Goal: Task Accomplishment & Management: Use online tool/utility

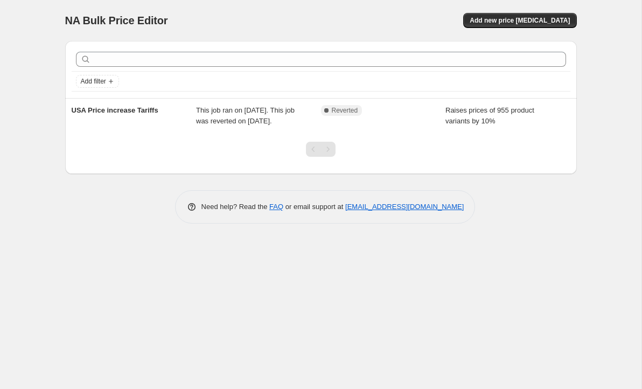
click at [203, 174] on div at bounding box center [320, 153] width 511 height 41
click at [190, 163] on div at bounding box center [320, 153] width 511 height 41
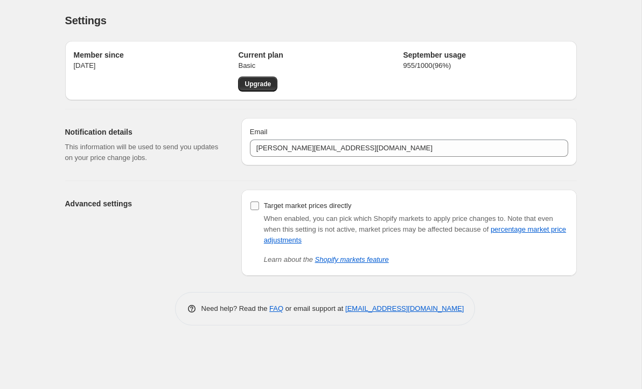
click at [254, 201] on span at bounding box center [255, 206] width 10 height 10
click at [254, 201] on input "Target market prices directly" at bounding box center [254, 205] width 9 height 9
checkbox input "true"
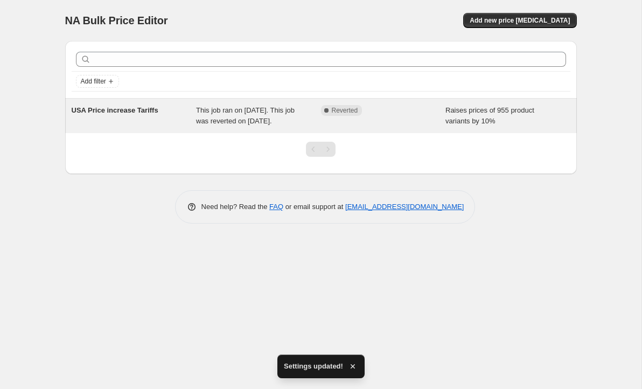
click at [350, 108] on span "Reverted" at bounding box center [345, 110] width 26 height 9
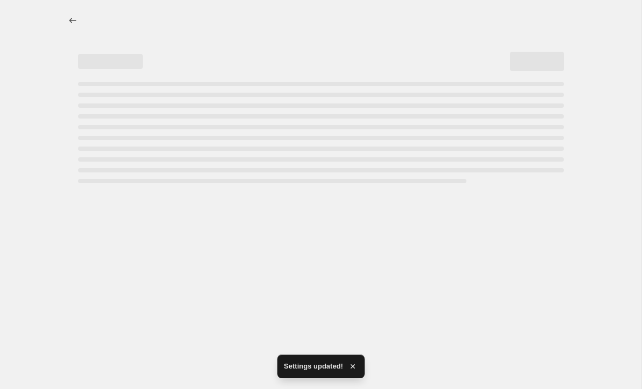
select select "percentage"
select select "remove"
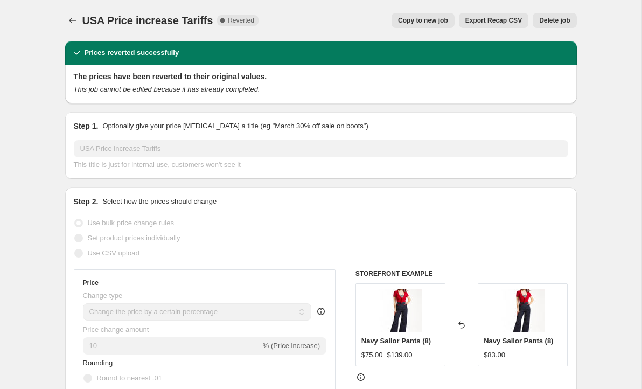
click at [235, 23] on span "Reverted" at bounding box center [241, 20] width 26 height 9
click at [69, 16] on icon "Price change jobs" at bounding box center [72, 20] width 11 height 11
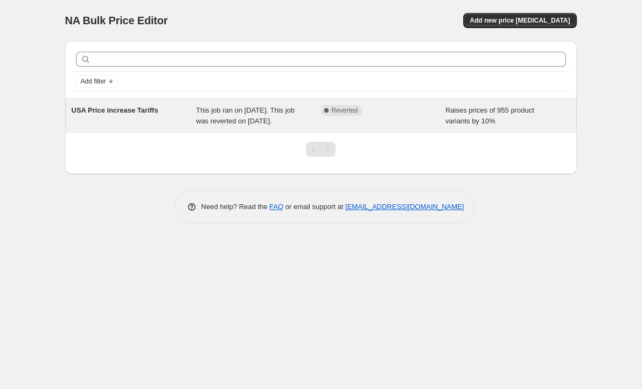
click at [507, 121] on div "Raises prices of 955 product variants by 10%" at bounding box center [507, 116] width 125 height 22
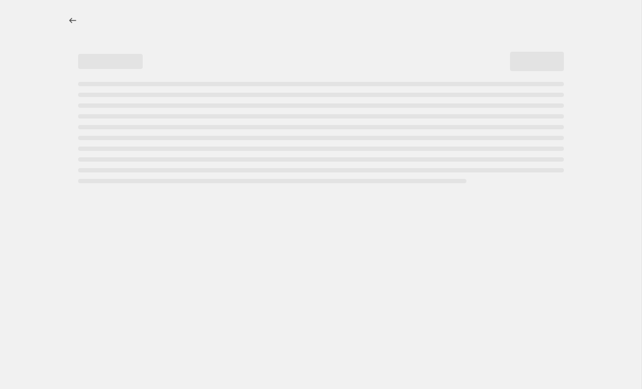
select select "percentage"
select select "remove"
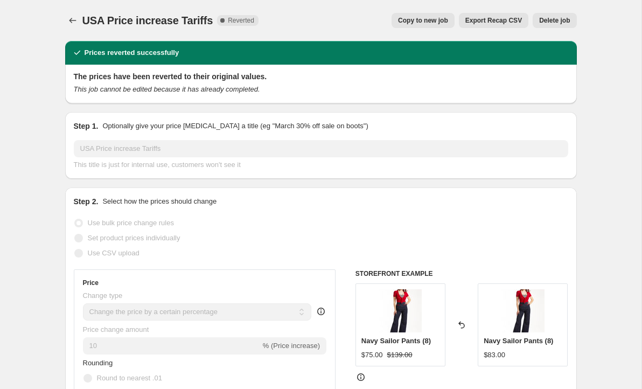
click at [425, 21] on span "Copy to new job" at bounding box center [423, 20] width 50 height 9
select select "percentage"
select select "remove"
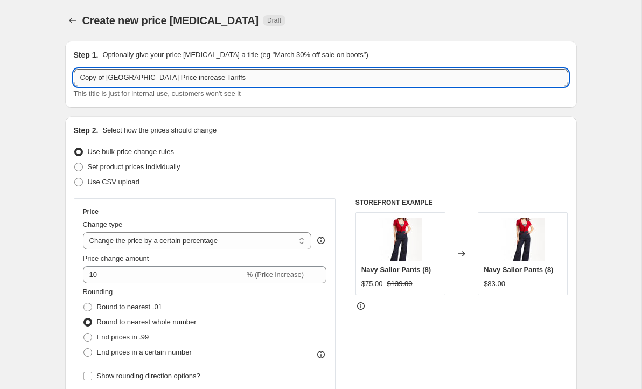
drag, startPoint x: 109, startPoint y: 76, endPoint x: 76, endPoint y: 80, distance: 33.0
click at [76, 80] on input "Copy of USA Price increase Tariffs" at bounding box center [321, 77] width 494 height 17
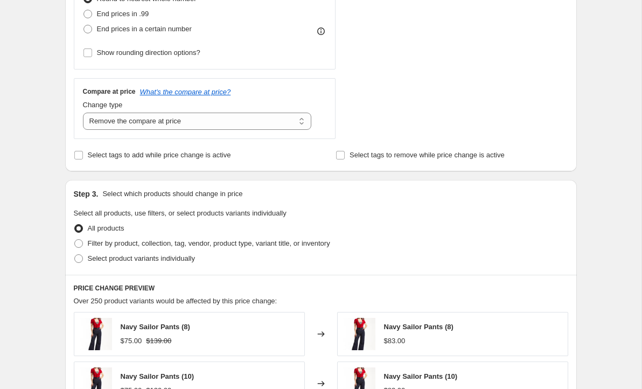
scroll to position [332, 0]
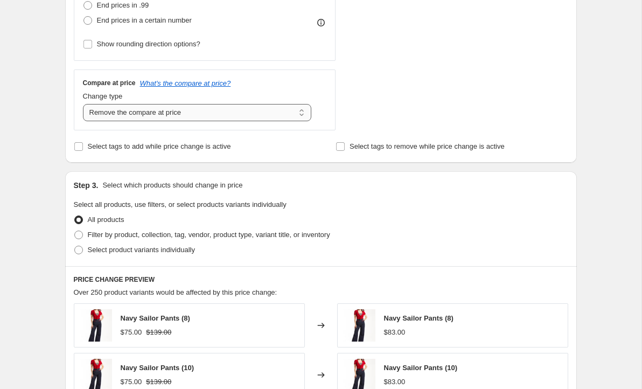
type input "NEW USA Price increase Tariffs"
click at [299, 113] on select "Change the compare at price to the current price (sale) Change the compare at p…" at bounding box center [197, 112] width 229 height 17
select select "no_change"
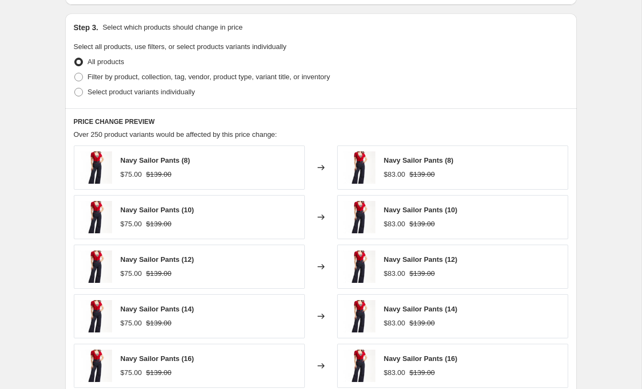
scroll to position [747, 0]
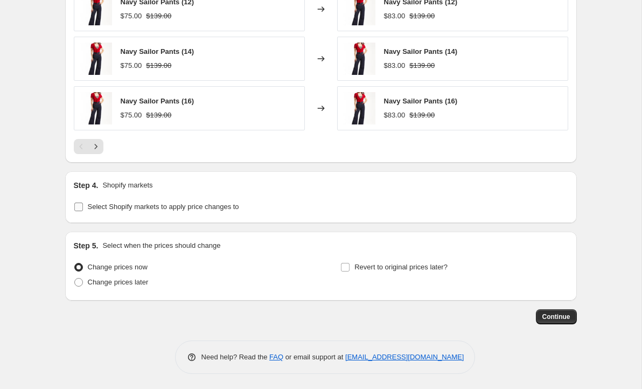
click at [81, 205] on input "Select Shopify markets to apply price changes to" at bounding box center [78, 206] width 9 height 9
checkbox input "true"
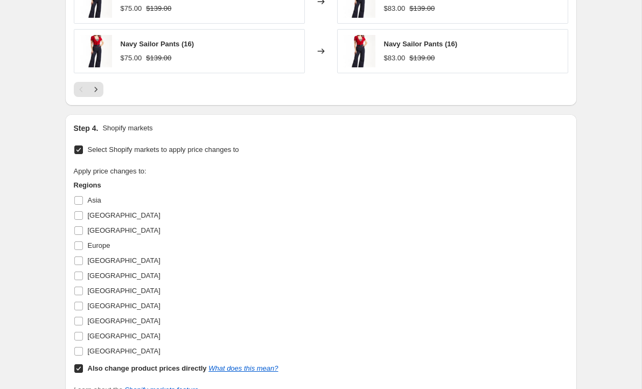
scroll to position [806, 0]
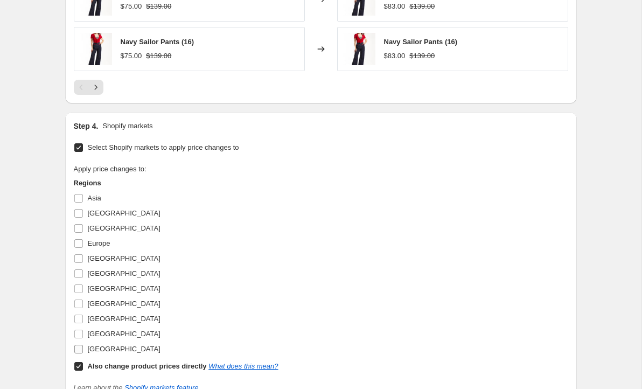
click at [74, 346] on input "[GEOGRAPHIC_DATA]" at bounding box center [78, 349] width 9 height 9
checkbox input "true"
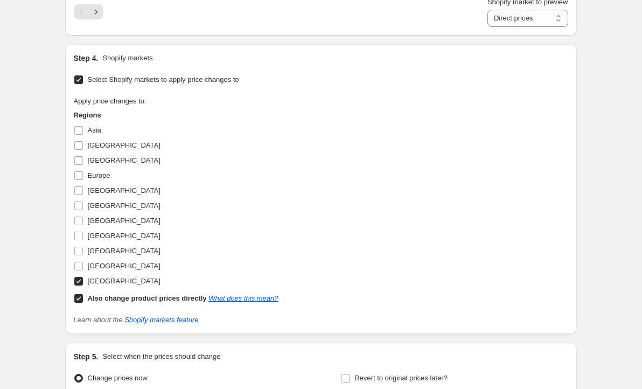
scroll to position [889, 0]
click at [79, 298] on input "Also change product prices directly What does this mean?" at bounding box center [78, 297] width 9 height 9
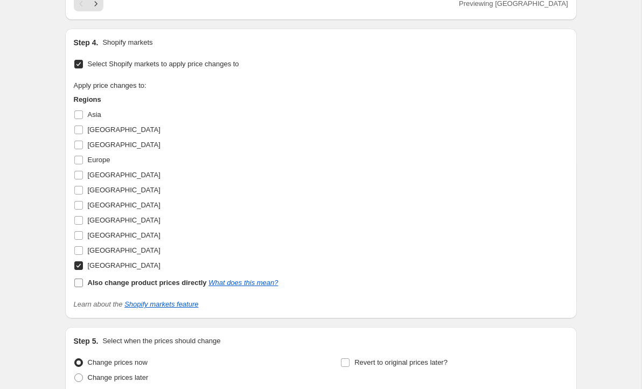
click at [80, 280] on input "Also change product prices directly What does this mean?" at bounding box center [78, 282] width 9 height 9
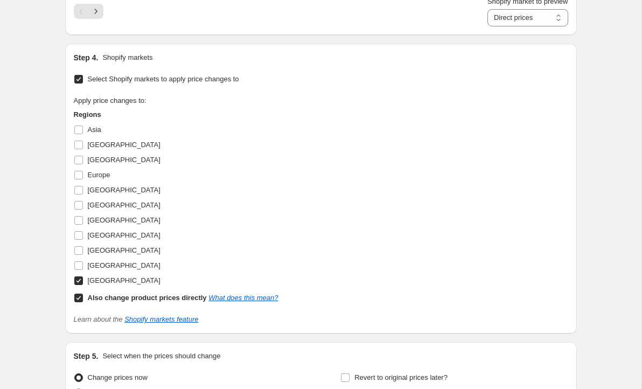
click at [76, 297] on input "Also change product prices directly What does this mean?" at bounding box center [78, 297] width 9 height 9
checkbox input "false"
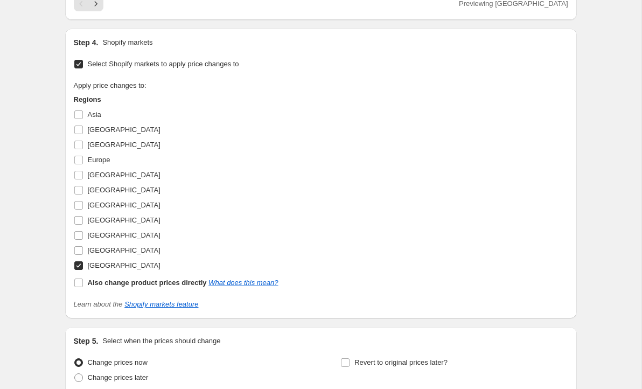
scroll to position [985, 0]
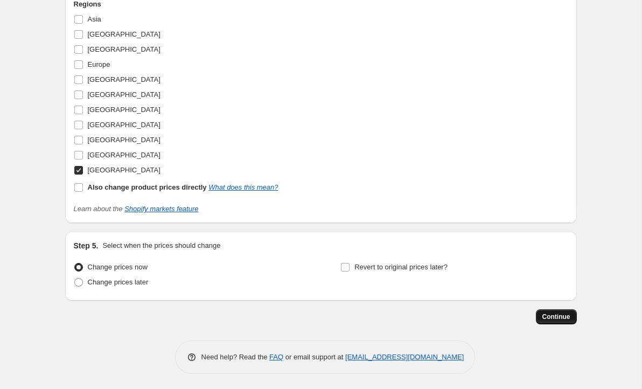
click at [552, 314] on span "Continue" at bounding box center [556, 316] width 28 height 9
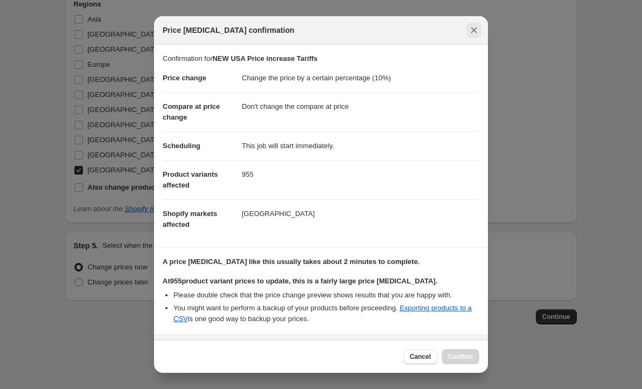
click at [469, 28] on icon "Close" at bounding box center [473, 30] width 11 height 11
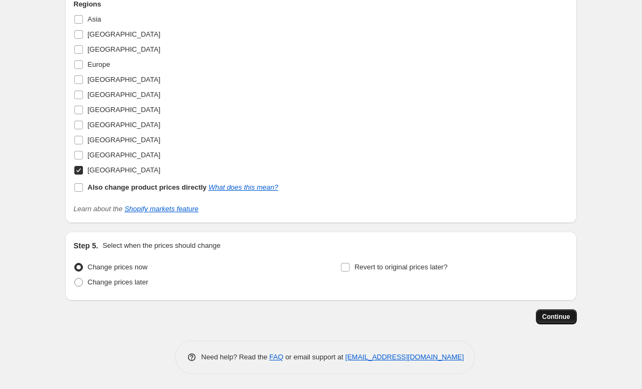
click at [559, 315] on span "Continue" at bounding box center [556, 316] width 28 height 9
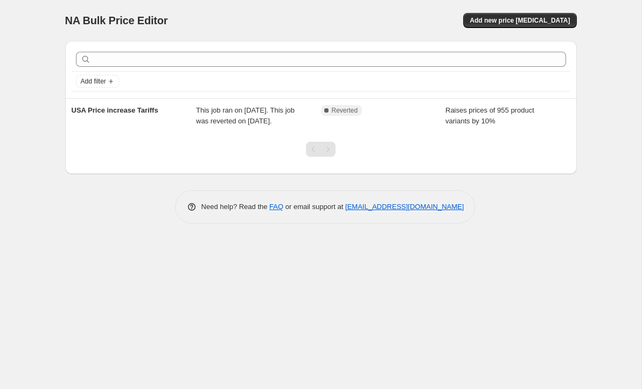
click at [327, 157] on div "Pagination" at bounding box center [327, 149] width 15 height 15
click at [511, 18] on span "Add new price [MEDICAL_DATA]" at bounding box center [519, 20] width 100 height 9
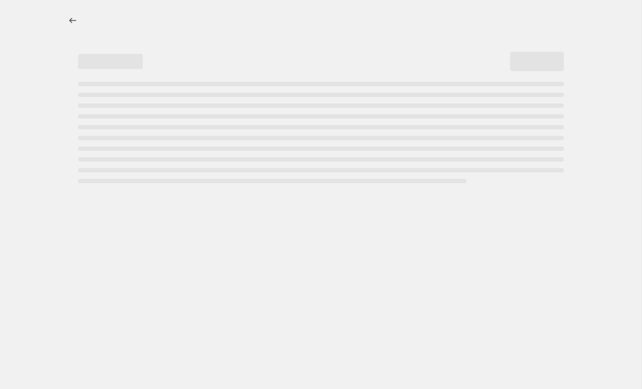
select select "percentage"
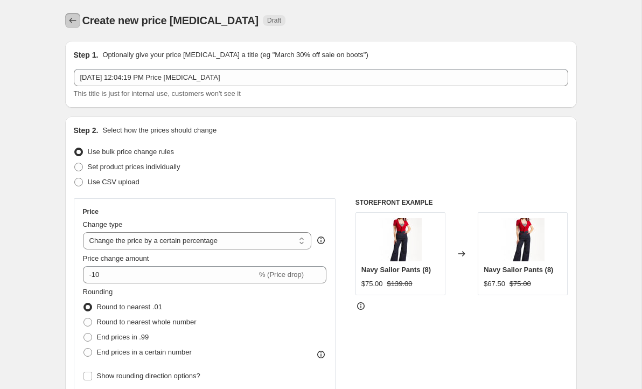
click at [71, 19] on icon "Price change jobs" at bounding box center [72, 20] width 7 height 5
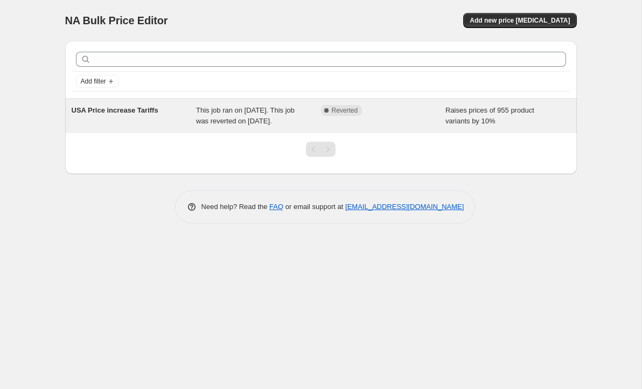
click at [149, 109] on span "USA Price increase Tariffs" at bounding box center [115, 110] width 87 height 8
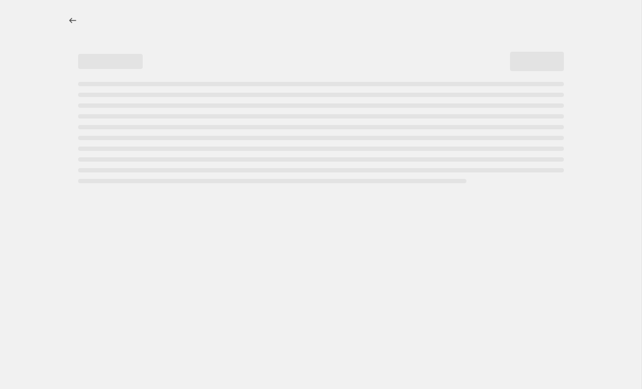
select select "percentage"
select select "remove"
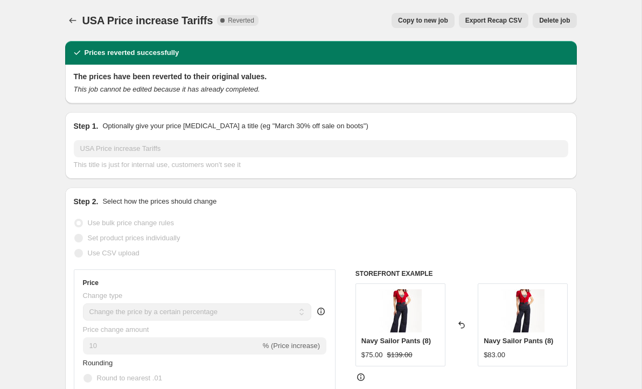
click at [558, 23] on span "Delete job" at bounding box center [554, 20] width 31 height 9
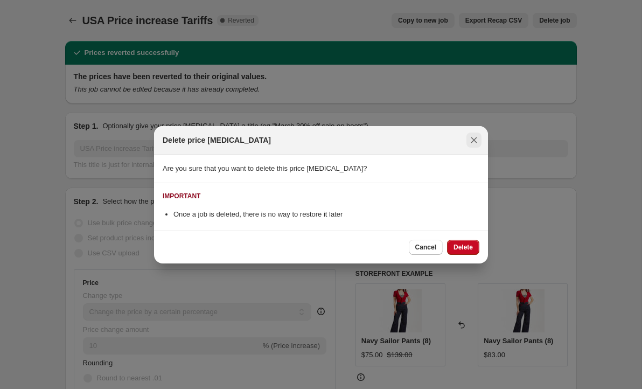
click at [474, 138] on icon "Close" at bounding box center [473, 140] width 11 height 11
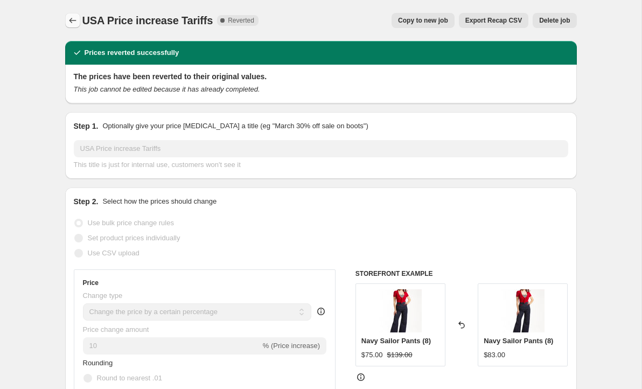
click at [74, 15] on icon "Price change jobs" at bounding box center [72, 20] width 11 height 11
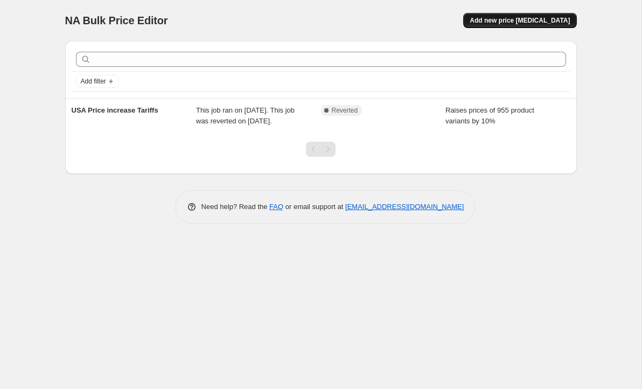
click at [538, 24] on span "Add new price [MEDICAL_DATA]" at bounding box center [519, 20] width 100 height 9
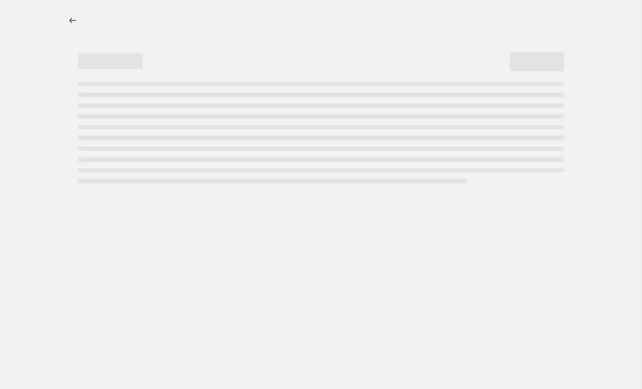
select select "percentage"
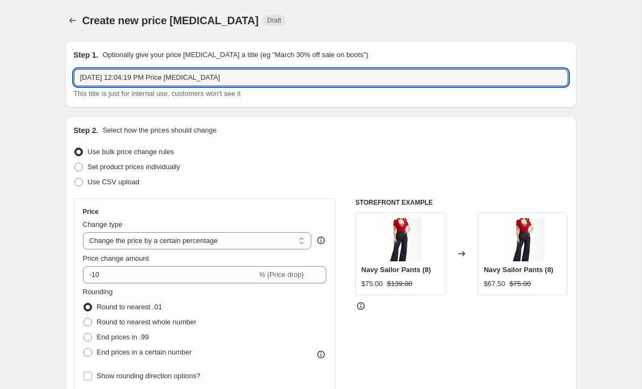
drag, startPoint x: 244, startPoint y: 76, endPoint x: 72, endPoint y: 76, distance: 172.8
click at [72, 76] on div "Step 1. Optionally give your price [MEDICAL_DATA] a title (eg "March 30% off sa…" at bounding box center [320, 74] width 511 height 67
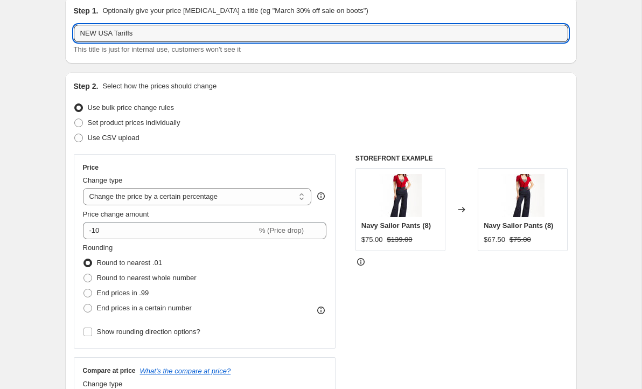
scroll to position [45, 0]
type input "NEW USA Tariffs"
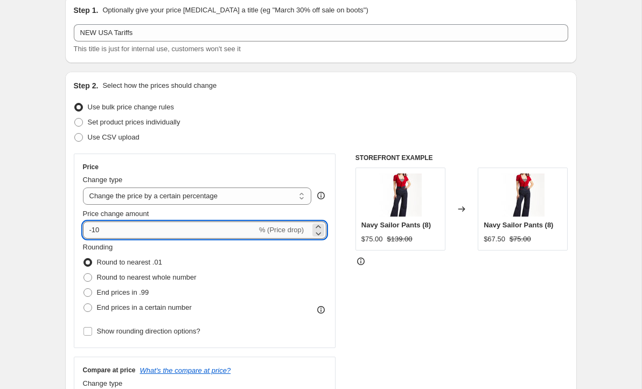
drag, startPoint x: 137, startPoint y: 227, endPoint x: 86, endPoint y: 227, distance: 51.1
click at [86, 227] on input "-10" at bounding box center [170, 229] width 174 height 17
type input "12"
click at [264, 122] on div "Set product prices individually" at bounding box center [321, 122] width 494 height 15
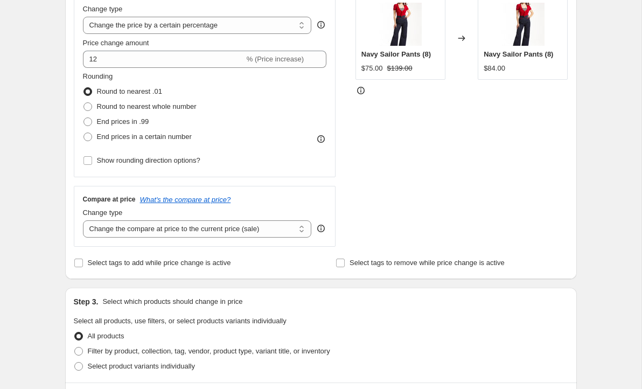
scroll to position [219, 0]
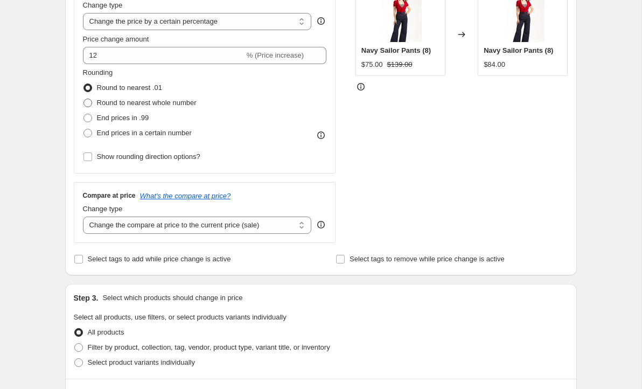
click at [87, 100] on span at bounding box center [87, 103] width 9 height 9
click at [84, 99] on input "Round to nearest whole number" at bounding box center [83, 99] width 1 height 1
radio input "true"
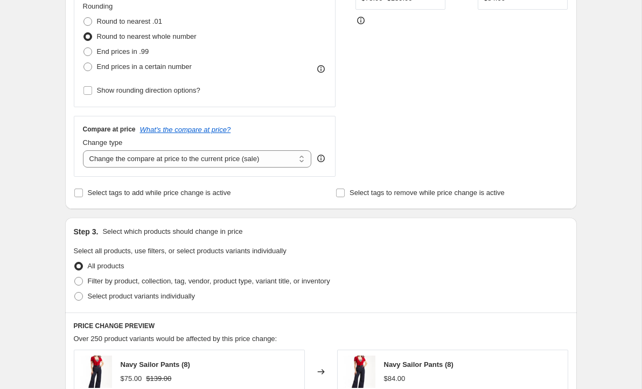
scroll to position [314, 0]
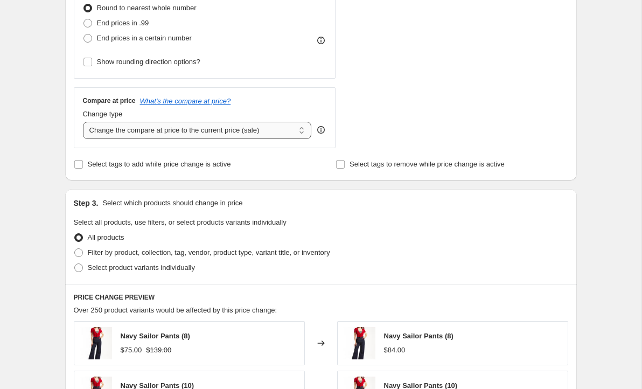
click at [301, 131] on select "Change the compare at price to the current price (sale) Change the compare at p…" at bounding box center [197, 130] width 229 height 17
select select "no_change"
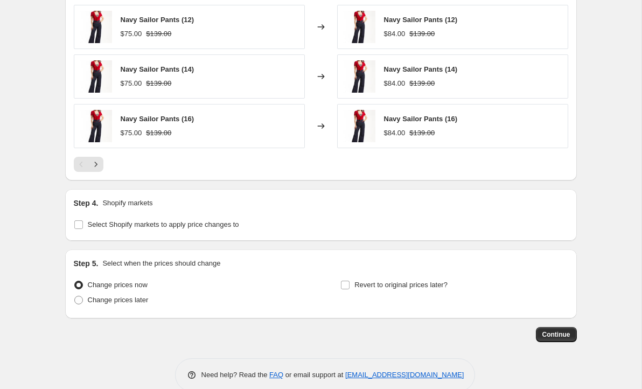
scroll to position [739, 0]
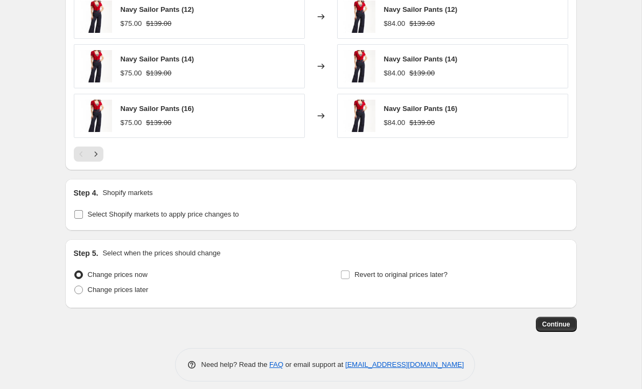
click at [78, 212] on input "Select Shopify markets to apply price changes to" at bounding box center [78, 214] width 9 height 9
checkbox input "true"
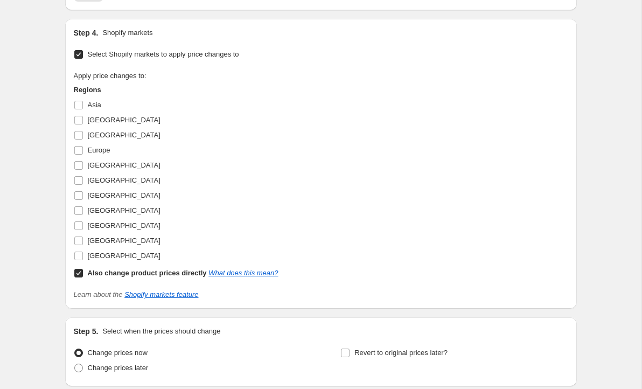
scroll to position [904, 0]
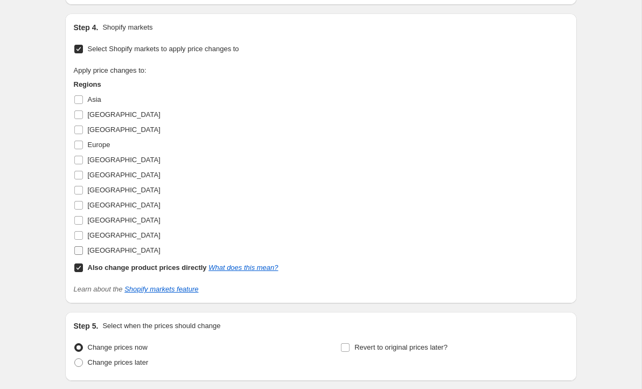
click at [79, 250] on input "[GEOGRAPHIC_DATA]" at bounding box center [78, 250] width 9 height 9
checkbox input "true"
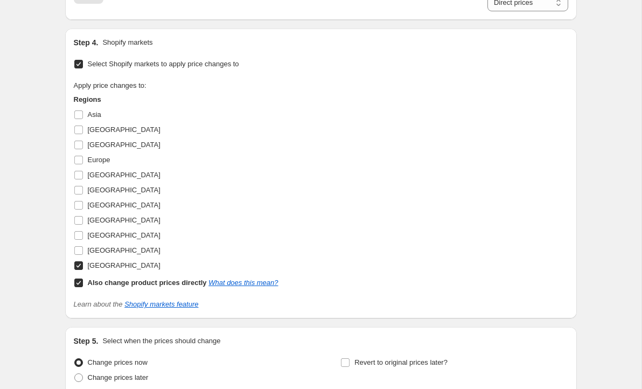
click at [75, 280] on input "Also change product prices directly What does this mean?" at bounding box center [78, 282] width 9 height 9
checkbox input "false"
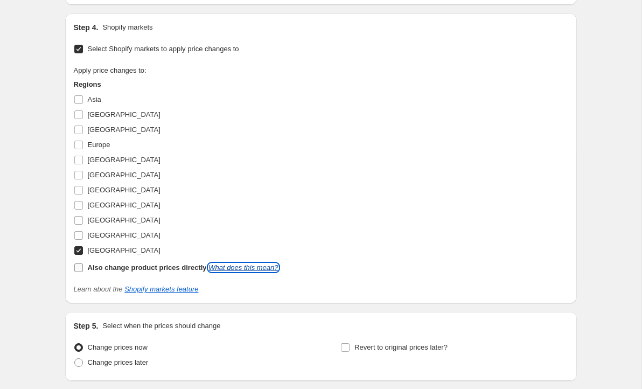
click at [272, 265] on link "What does this mean?" at bounding box center [242, 267] width 69 height 8
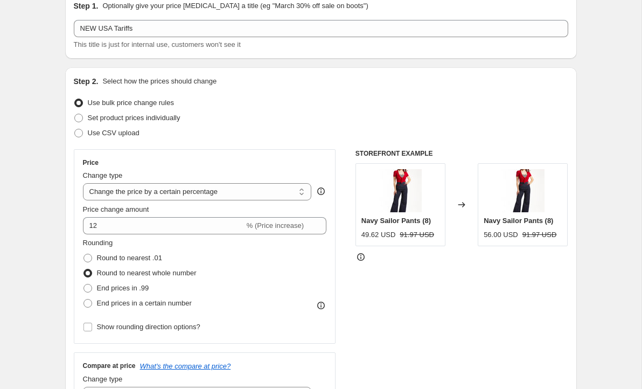
scroll to position [52, 0]
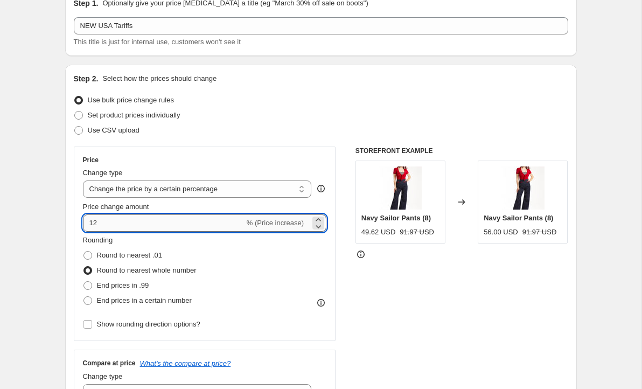
drag, startPoint x: 120, startPoint y: 223, endPoint x: 93, endPoint y: 221, distance: 27.0
click at [93, 221] on input "12" at bounding box center [164, 222] width 162 height 17
click at [389, 292] on div "STOREFRONT EXAMPLE Navy Sailor Pants (8) 49.62 USD 91.97 USD Changed to Navy Sa…" at bounding box center [461, 278] width 213 height 264
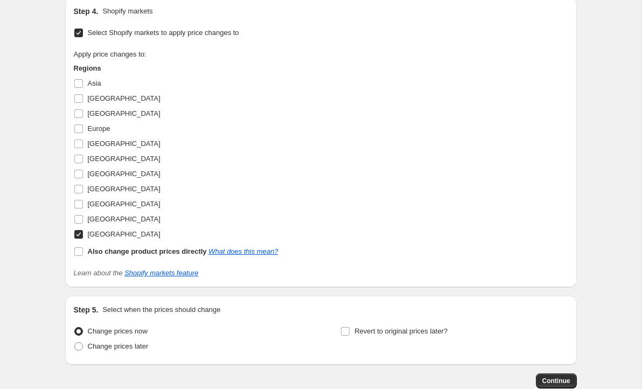
scroll to position [985, 0]
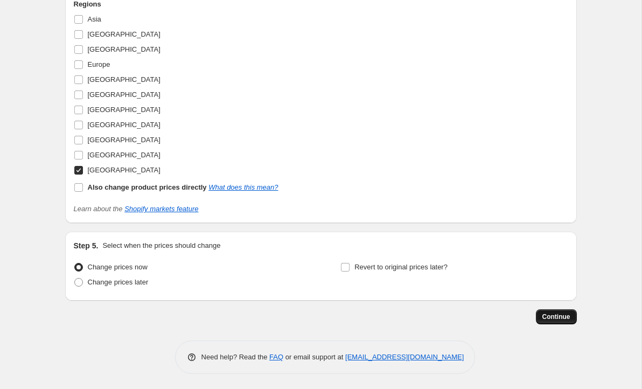
click at [553, 312] on span "Continue" at bounding box center [556, 316] width 28 height 9
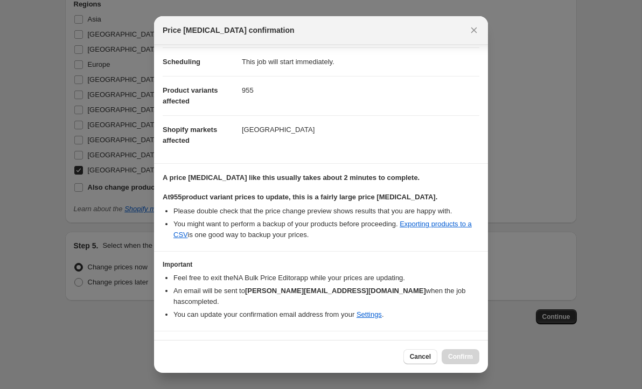
scroll to position [96, 0]
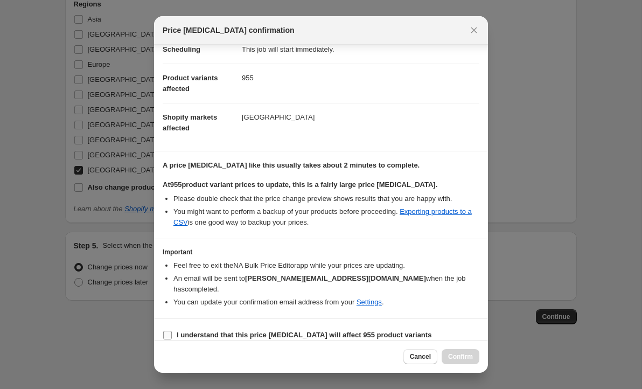
click at [166, 331] on input "I understand that this price [MEDICAL_DATA] will affect 955 product variants" at bounding box center [167, 335] width 9 height 9
checkbox input "true"
click at [459, 354] on span "Confirm" at bounding box center [460, 356] width 25 height 9
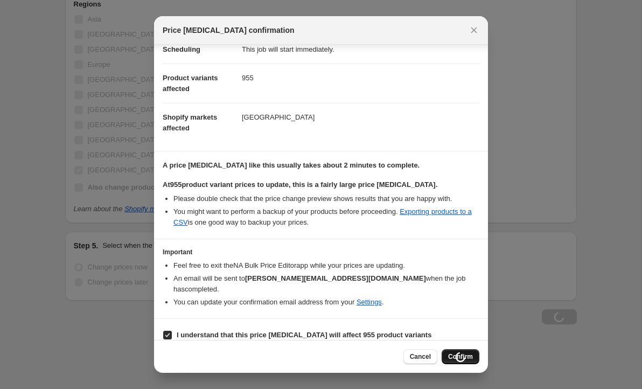
scroll to position [985, 0]
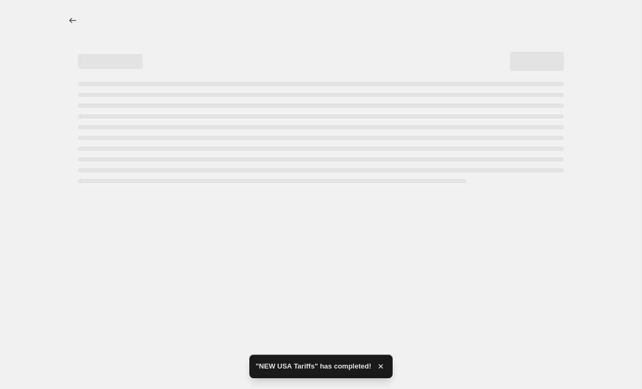
select select "percentage"
select select "no_change"
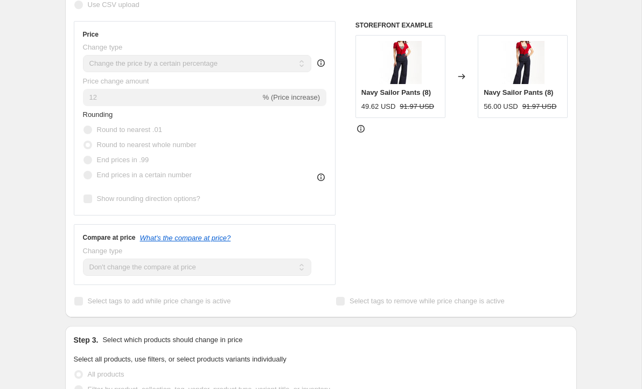
scroll to position [0, 0]
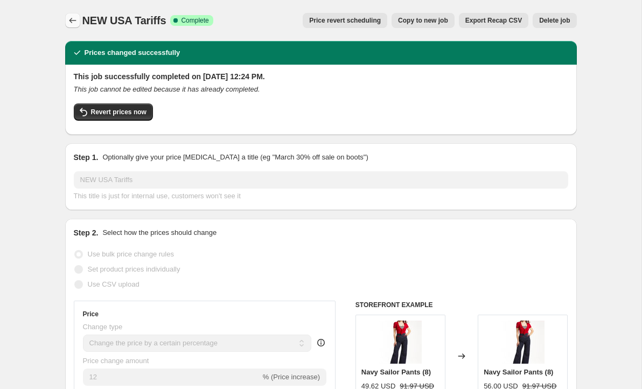
click at [70, 13] on button "Price change jobs" at bounding box center [72, 20] width 15 height 15
